Goal: Task Accomplishment & Management: Use online tool/utility

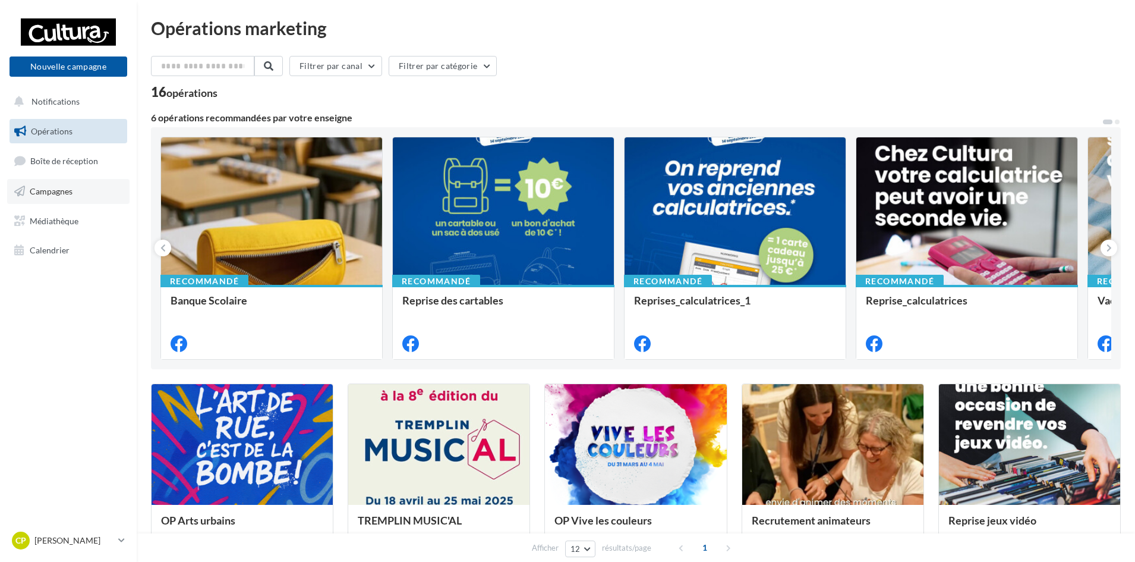
click at [75, 193] on link "Campagnes" at bounding box center [68, 191] width 122 height 25
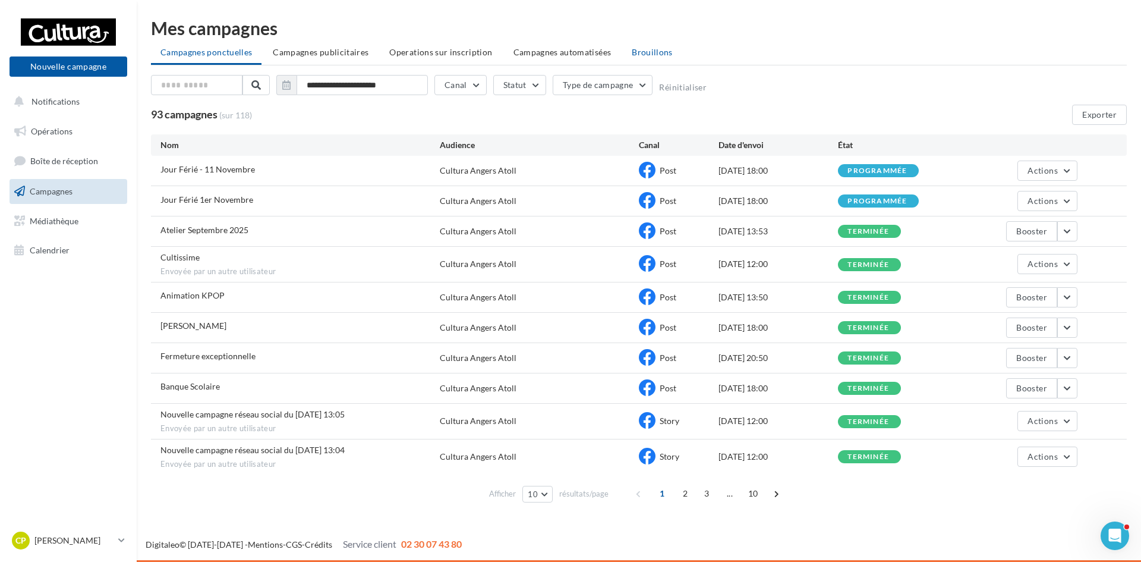
click at [632, 51] on span "Brouillons" at bounding box center [652, 52] width 41 height 10
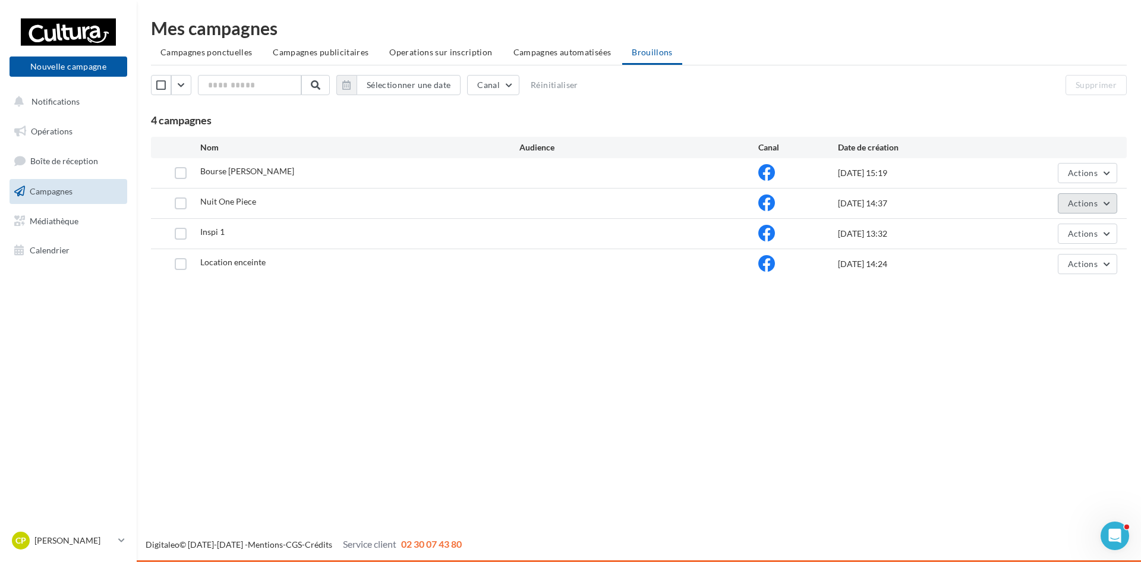
click at [1065, 202] on button "Actions" at bounding box center [1087, 203] width 59 height 20
click at [1050, 237] on button "Editer" at bounding box center [1058, 231] width 119 height 31
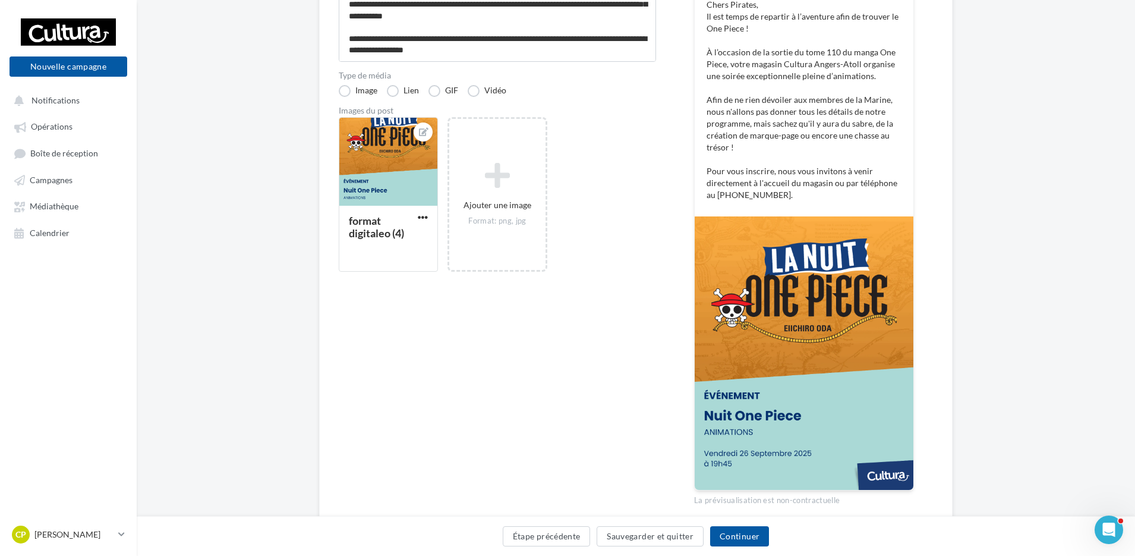
scroll to position [238, 0]
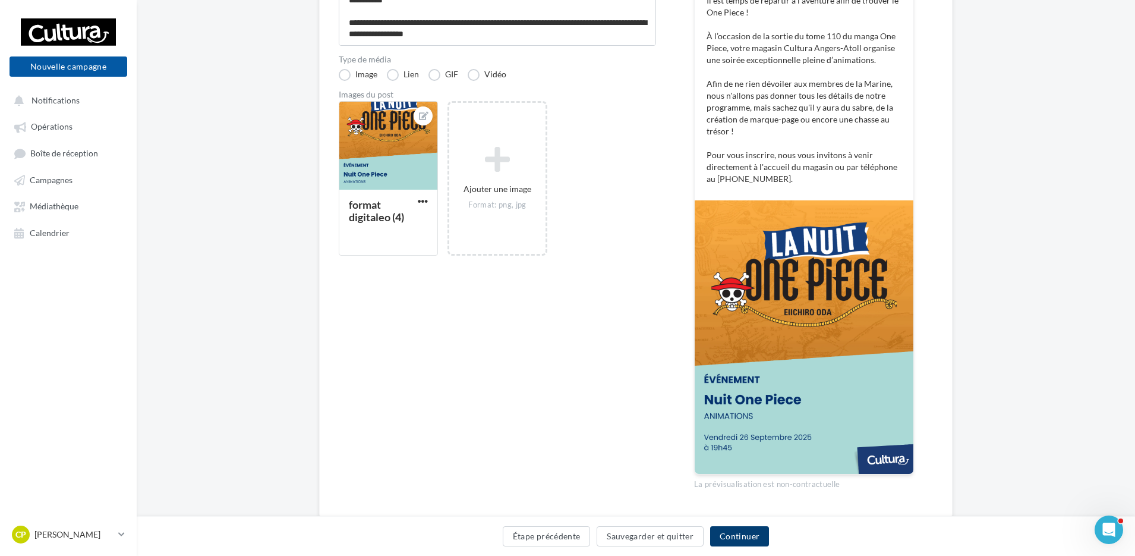
click at [752, 534] on button "Continuer" at bounding box center [739, 536] width 59 height 20
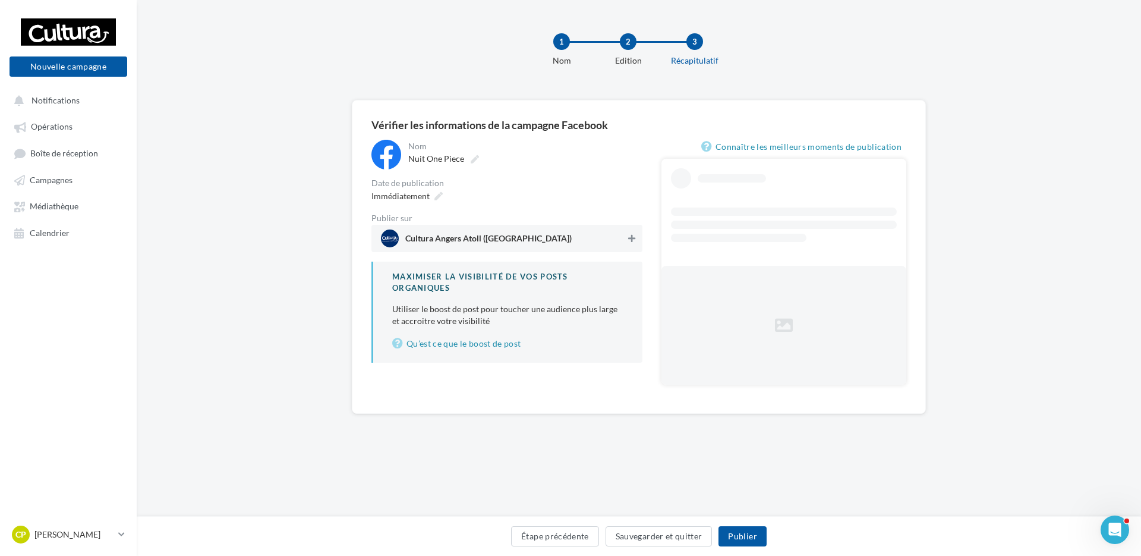
click at [634, 240] on icon at bounding box center [631, 238] width 7 height 8
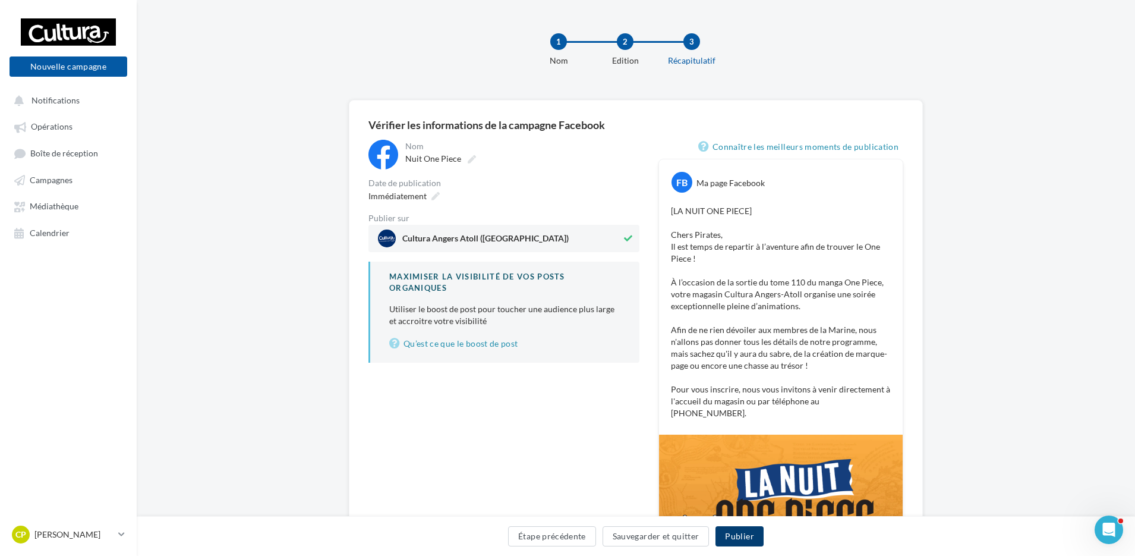
click at [750, 528] on button "Publier" at bounding box center [740, 536] width 48 height 20
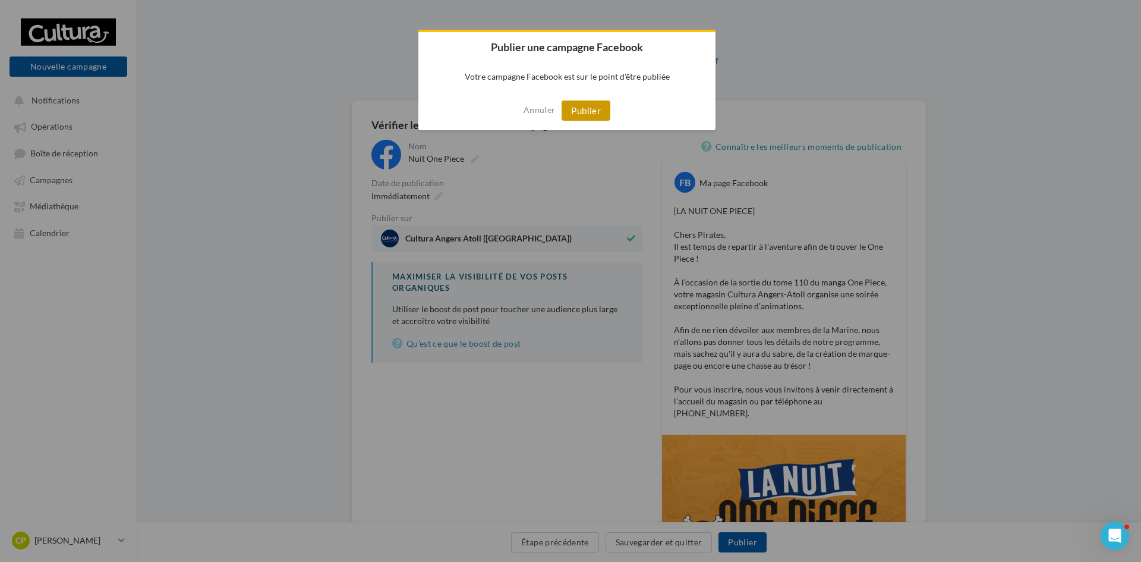
click at [597, 109] on button "Publier" at bounding box center [586, 110] width 49 height 20
